Goal: Communication & Community: Answer question/provide support

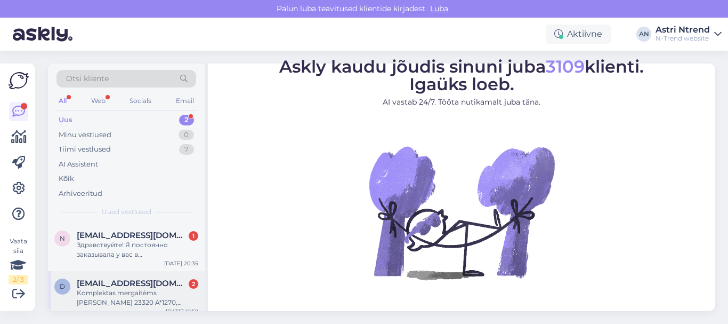
click at [122, 297] on div "Komplektas mergaitėms [PERSON_NAME] 23320 A*1270, rožinis" at bounding box center [138, 297] width 122 height 19
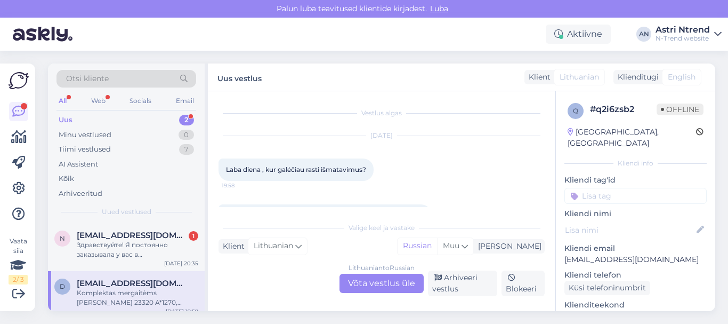
scroll to position [31, 0]
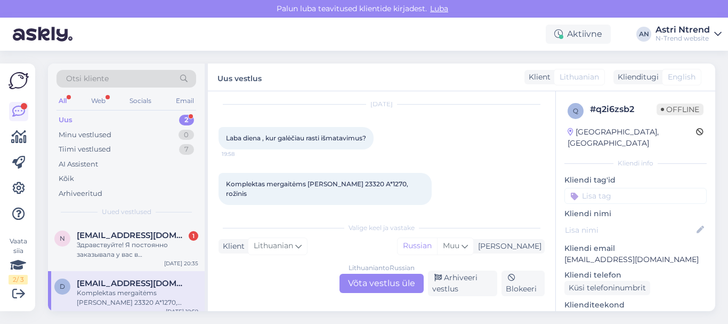
click at [379, 284] on div "Lithuanian to Russian Võta vestlus üle" at bounding box center [382, 282] width 84 height 19
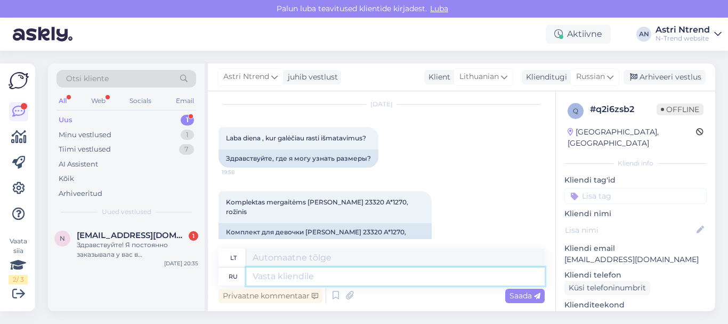
click at [275, 279] on textarea at bounding box center [395, 276] width 298 height 18
type textarea "Здраств"
type textarea "Sveiki"
type textarea "Здраствуйте,"
type textarea "Sveiki,"
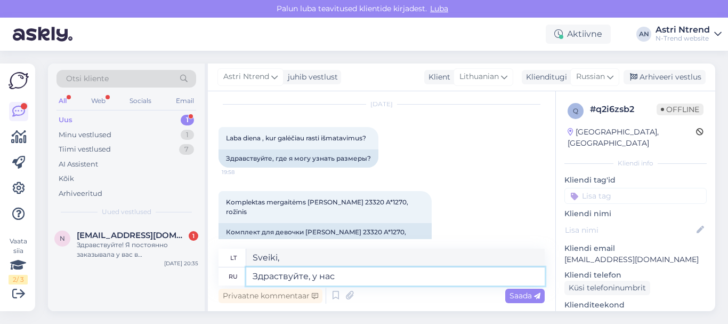
type textarea "Здраствуйте, у нас"
type textarea "Sveiki, mes turime"
type textarea "Здраствуйте, у нас есть 104,110,122"
type textarea "Sveiki, turime 104,110,122"
type textarea "Здраствуйте, у нас есть 104,110,122"
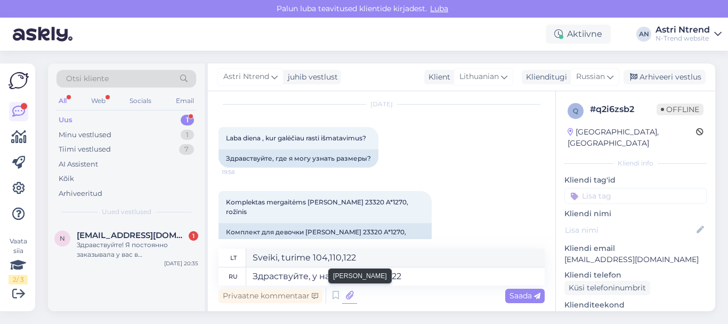
click at [349, 294] on icon at bounding box center [349, 295] width 15 height 16
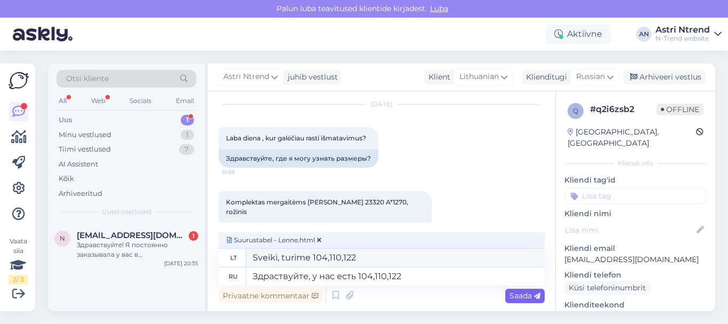
click at [528, 296] on span "Saada" at bounding box center [525, 296] width 31 height 10
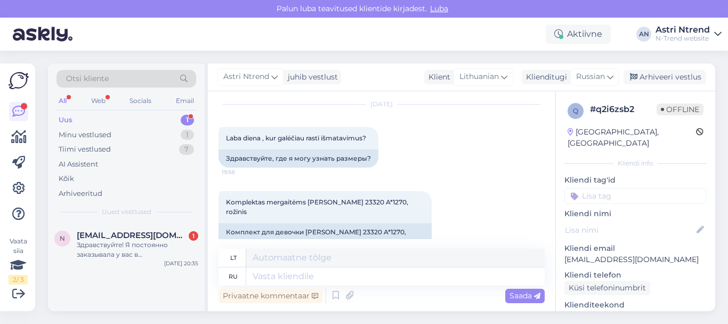
scroll to position [168, 0]
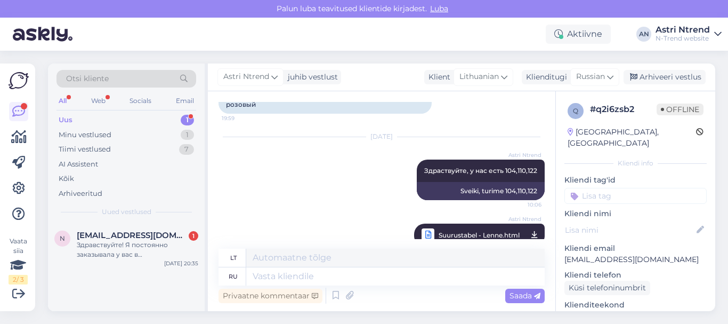
click at [422, 228] on icon at bounding box center [428, 234] width 13 height 13
click at [439, 228] on span "Suurustabel - Lenne.html" at bounding box center [479, 234] width 81 height 13
drag, startPoint x: 439, startPoint y: 213, endPoint x: 350, endPoint y: 295, distance: 121.8
click at [350, 295] on icon at bounding box center [349, 295] width 15 height 16
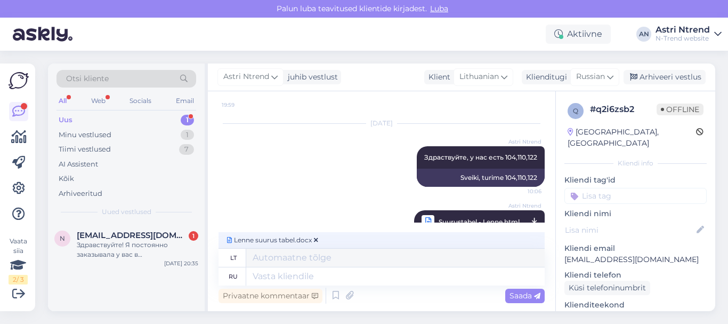
scroll to position [185, 0]
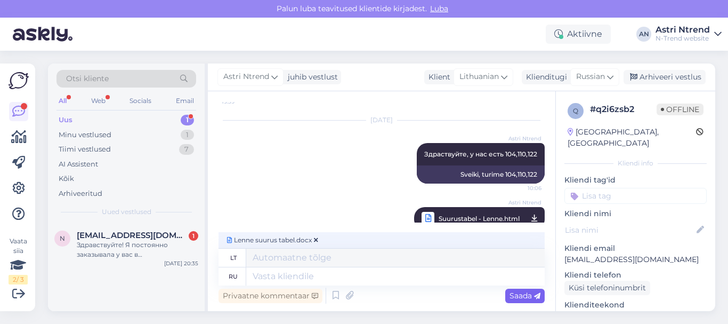
click at [510, 294] on span "Saada" at bounding box center [525, 296] width 31 height 10
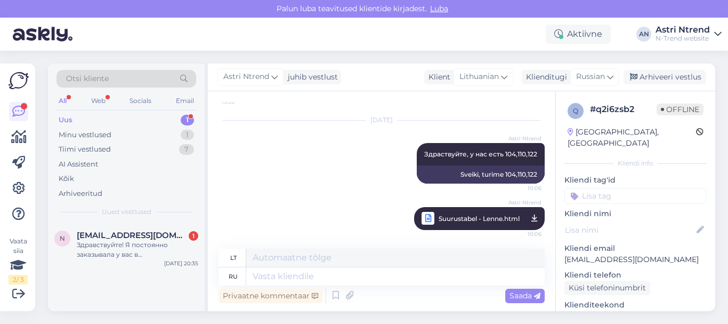
scroll to position [215, 0]
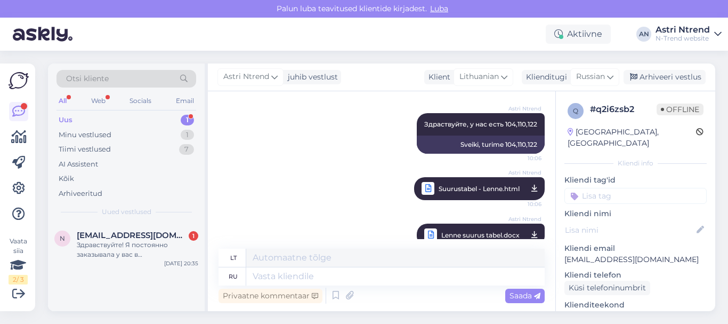
click at [471, 228] on span "Lenne suurus tabel.docx" at bounding box center [480, 234] width 78 height 13
click at [459, 182] on span "Suurustabel - Lenne.html" at bounding box center [479, 188] width 81 height 13
drag, startPoint x: 480, startPoint y: 168, endPoint x: 351, endPoint y: 170, distance: 129.5
click at [351, 170] on div "[DATE] Astri Ntrend Здраствуйте, у нас есть 104,110,122 10:06 Sveiki, turime 10…" at bounding box center [382, 145] width 326 height 133
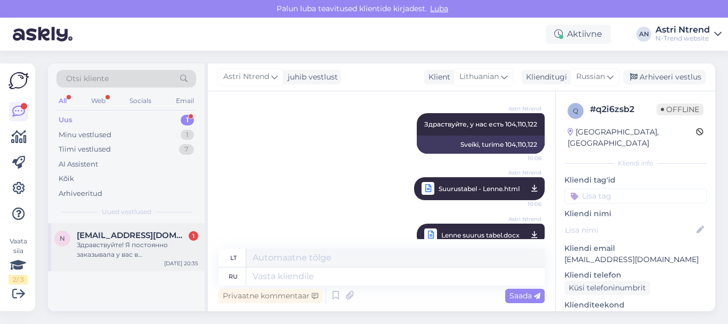
click at [132, 243] on div "Здравствуйте! Я постоянно заказывала у вас в [GEOGRAPHIC_DATA], сейчас зашла, а…" at bounding box center [138, 249] width 122 height 19
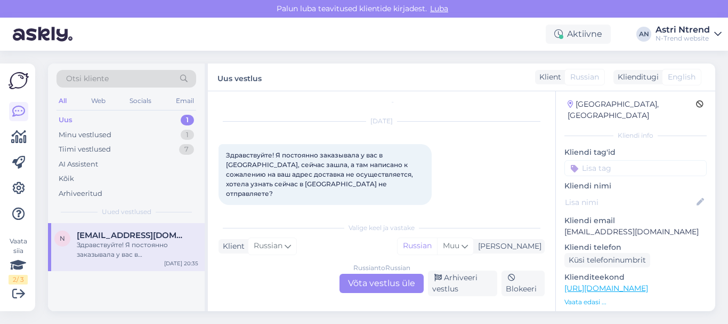
scroll to position [53, 0]
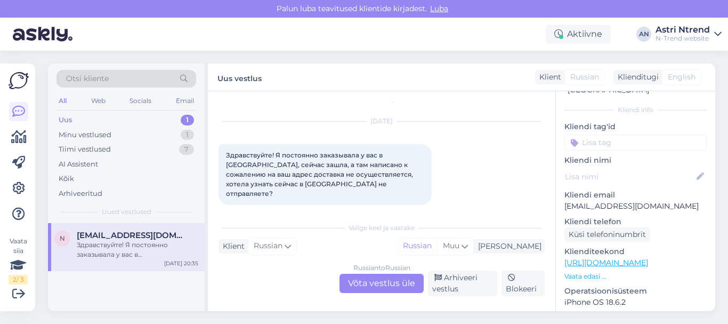
click at [372, 280] on div "Russian to Russian Võta vestlus üle" at bounding box center [382, 282] width 84 height 19
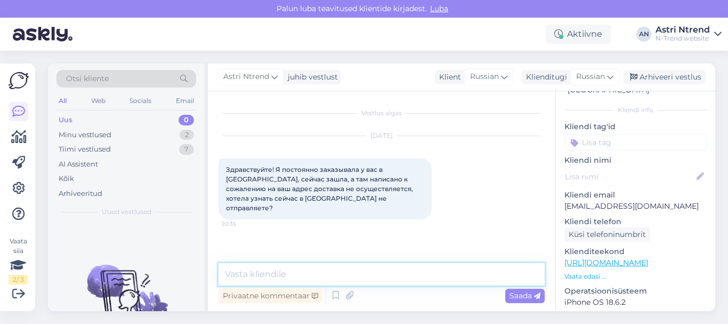
click at [278, 275] on textarea at bounding box center [382, 274] width 326 height 22
type textarea "Здравствуйте, отправляем"
drag, startPoint x: 388, startPoint y: 279, endPoint x: 194, endPoint y: 279, distance: 194.0
click at [194, 279] on div "Otsi kliente All Web Socials Email Uus 0 Minu vestlused 2 Tiimi vestlused 7 AI …" at bounding box center [381, 186] width 667 height 247
